Goal: Navigation & Orientation: Find specific page/section

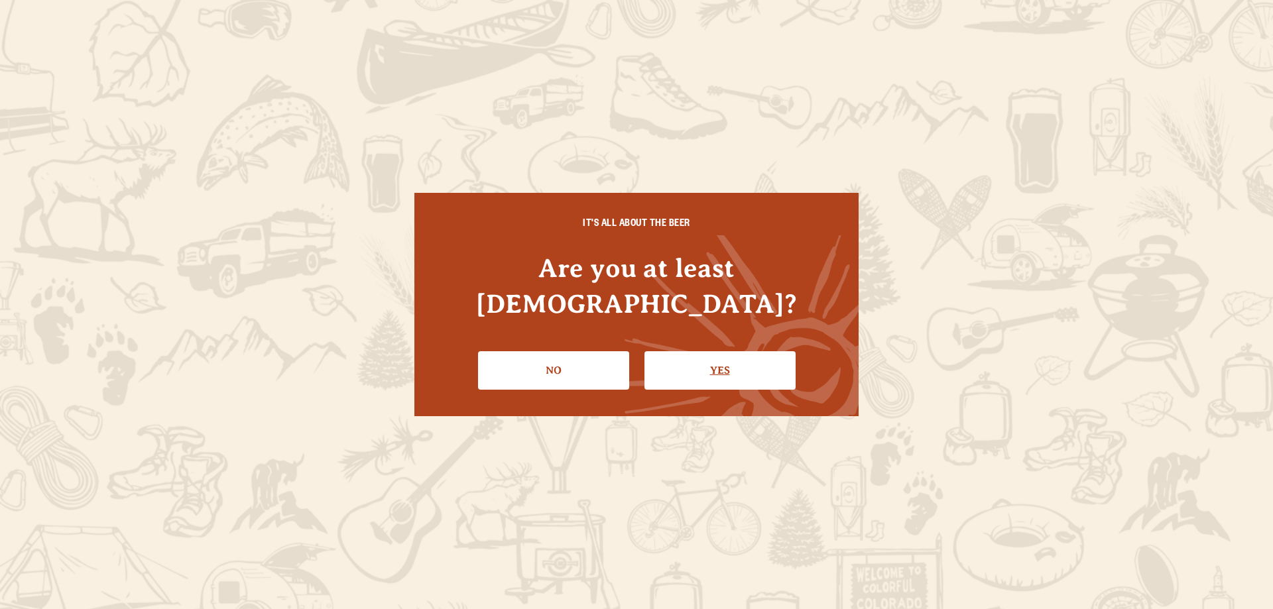
click at [694, 351] on link "Yes" at bounding box center [720, 370] width 151 height 38
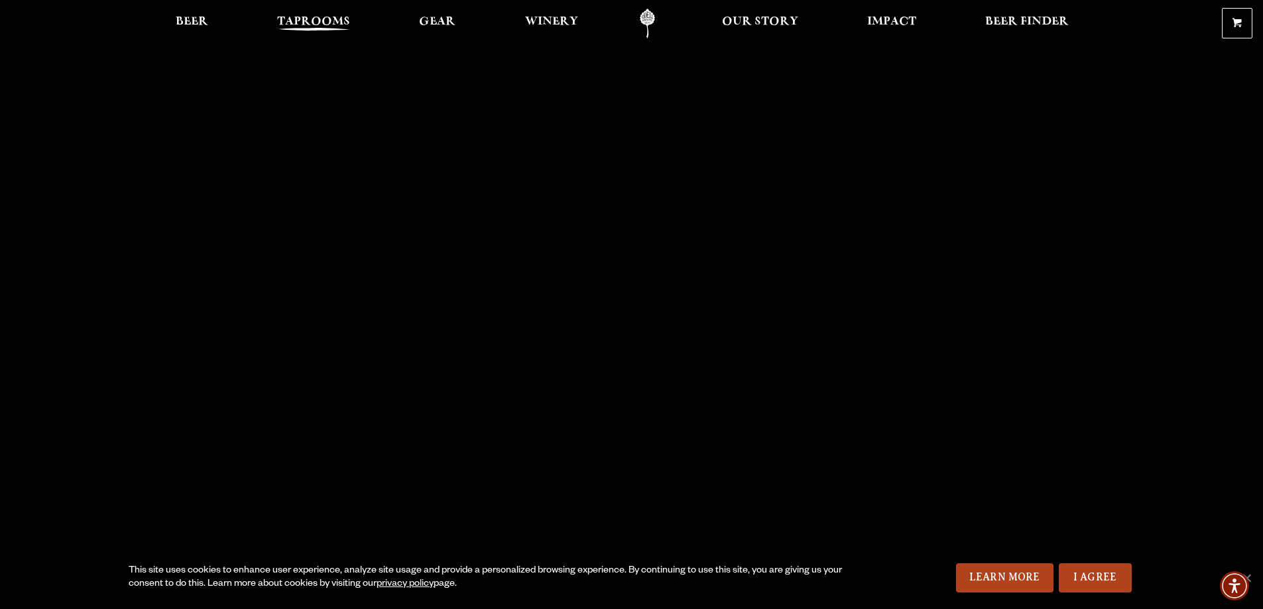
click at [322, 19] on span "Taprooms" at bounding box center [313, 22] width 73 height 11
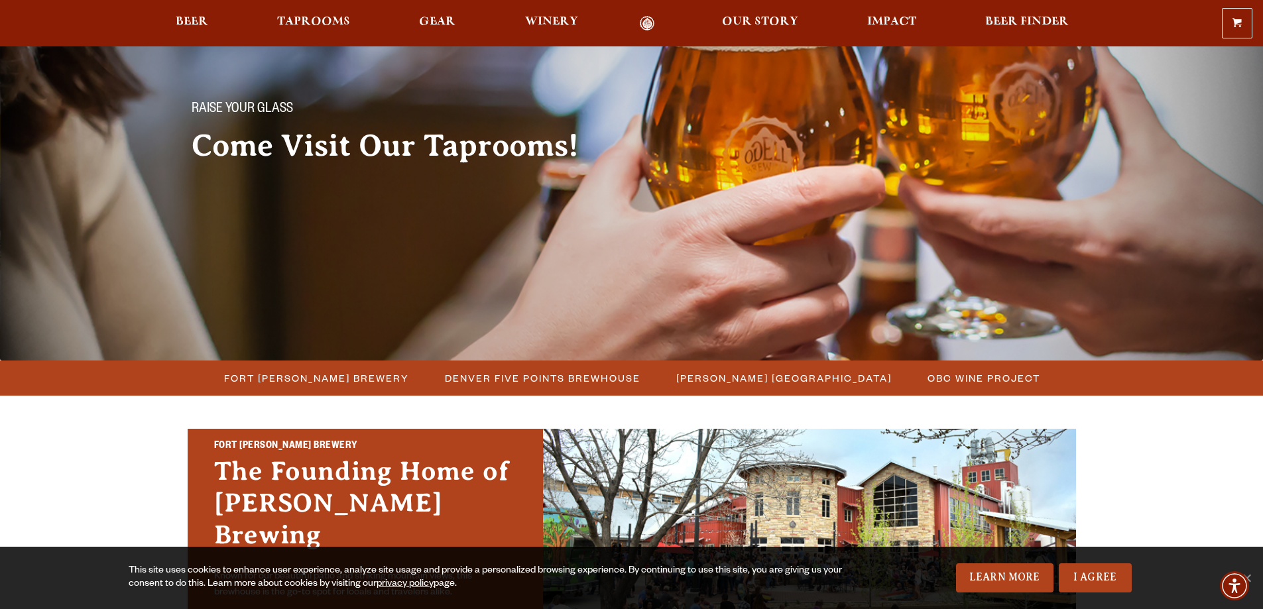
scroll to position [66, 0]
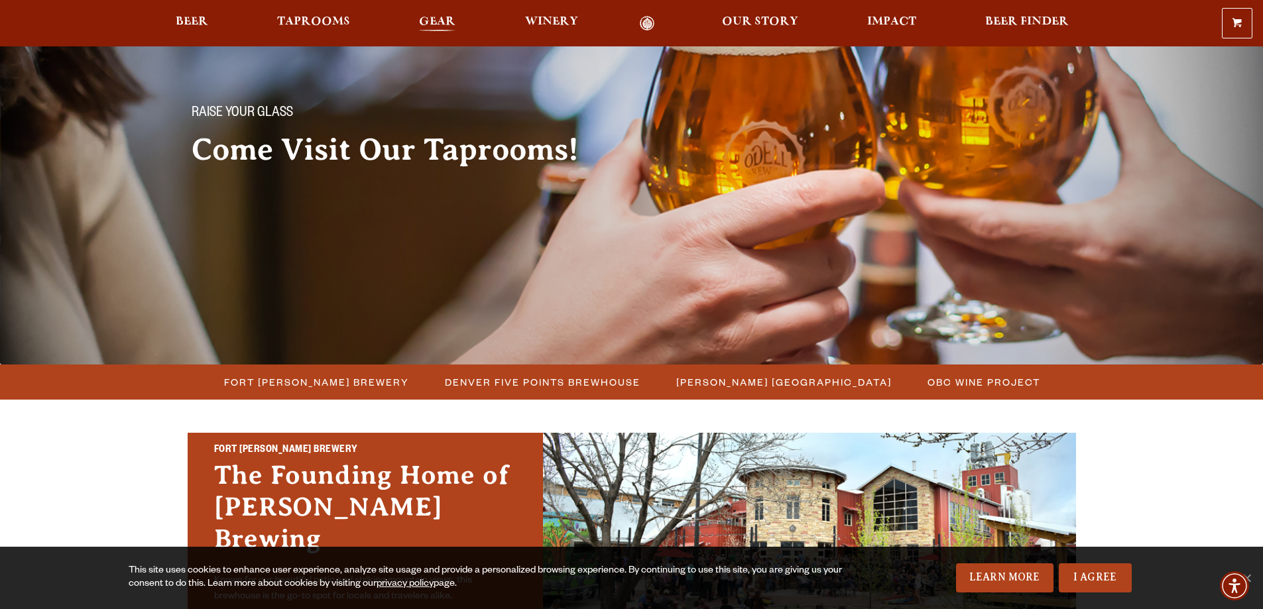
click at [436, 18] on span "Gear" at bounding box center [437, 22] width 36 height 11
